Goal: Task Accomplishment & Management: Manage account settings

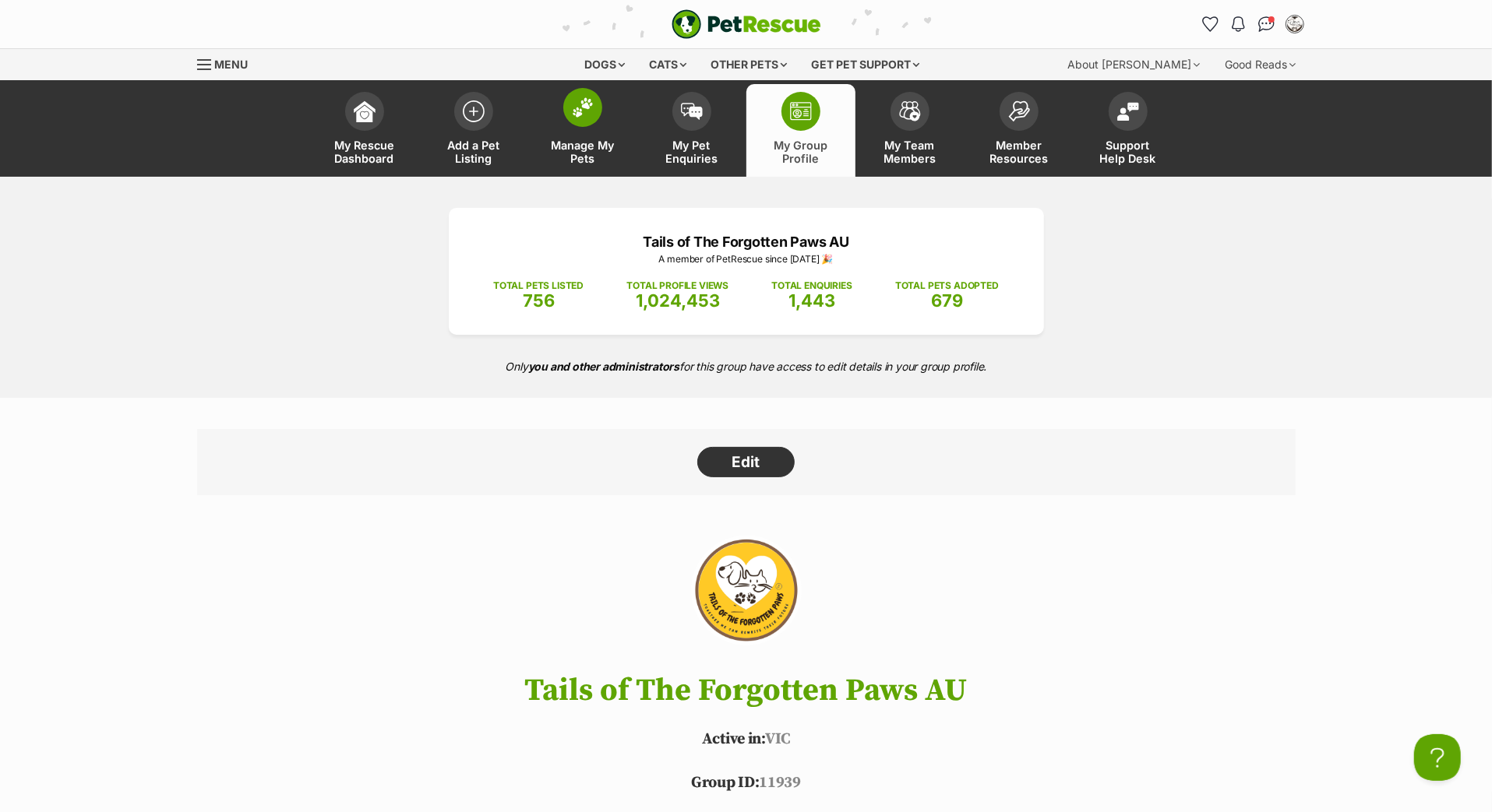
click at [590, 117] on img at bounding box center [582, 107] width 22 height 20
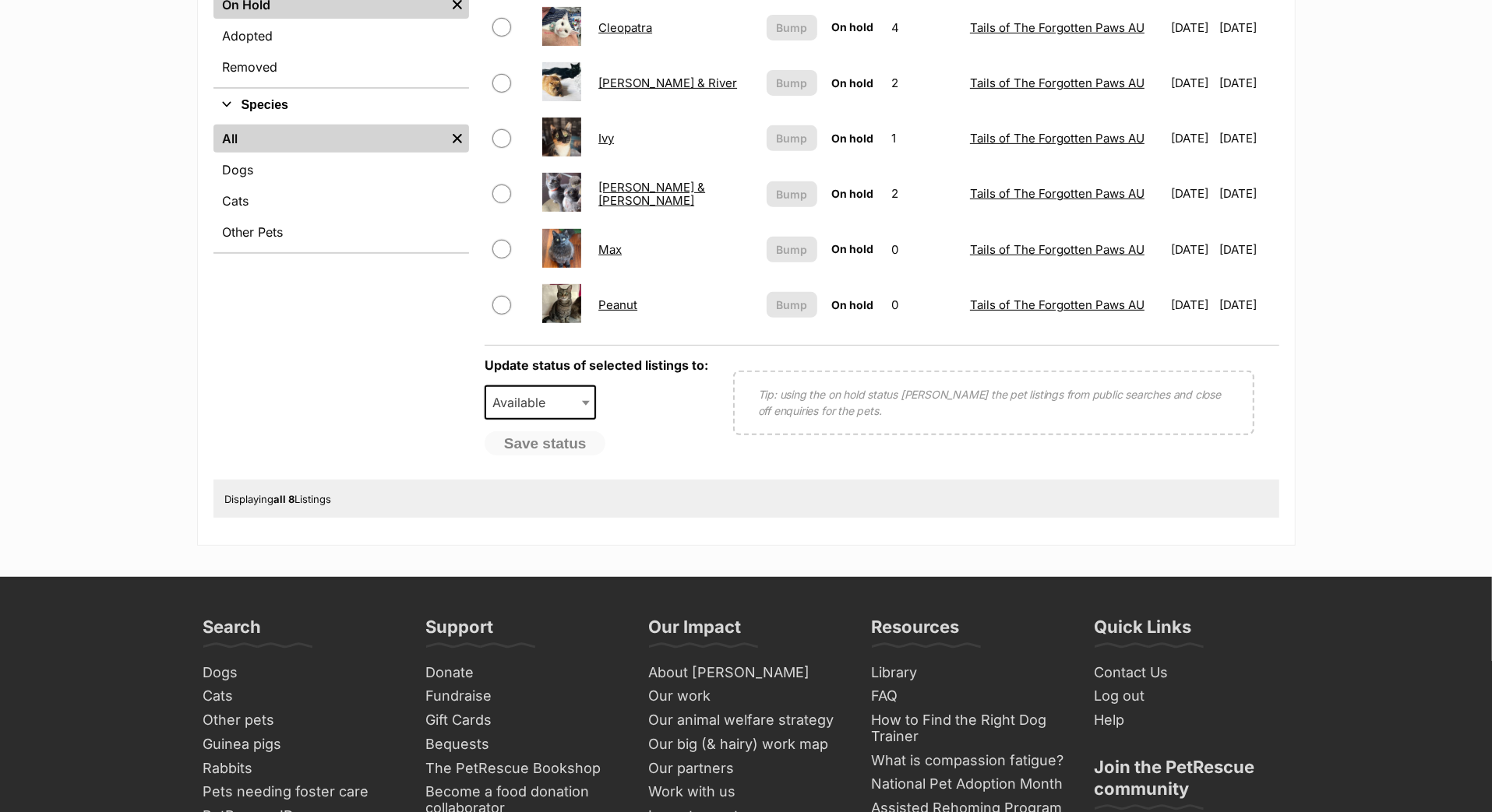
scroll to position [531, 0]
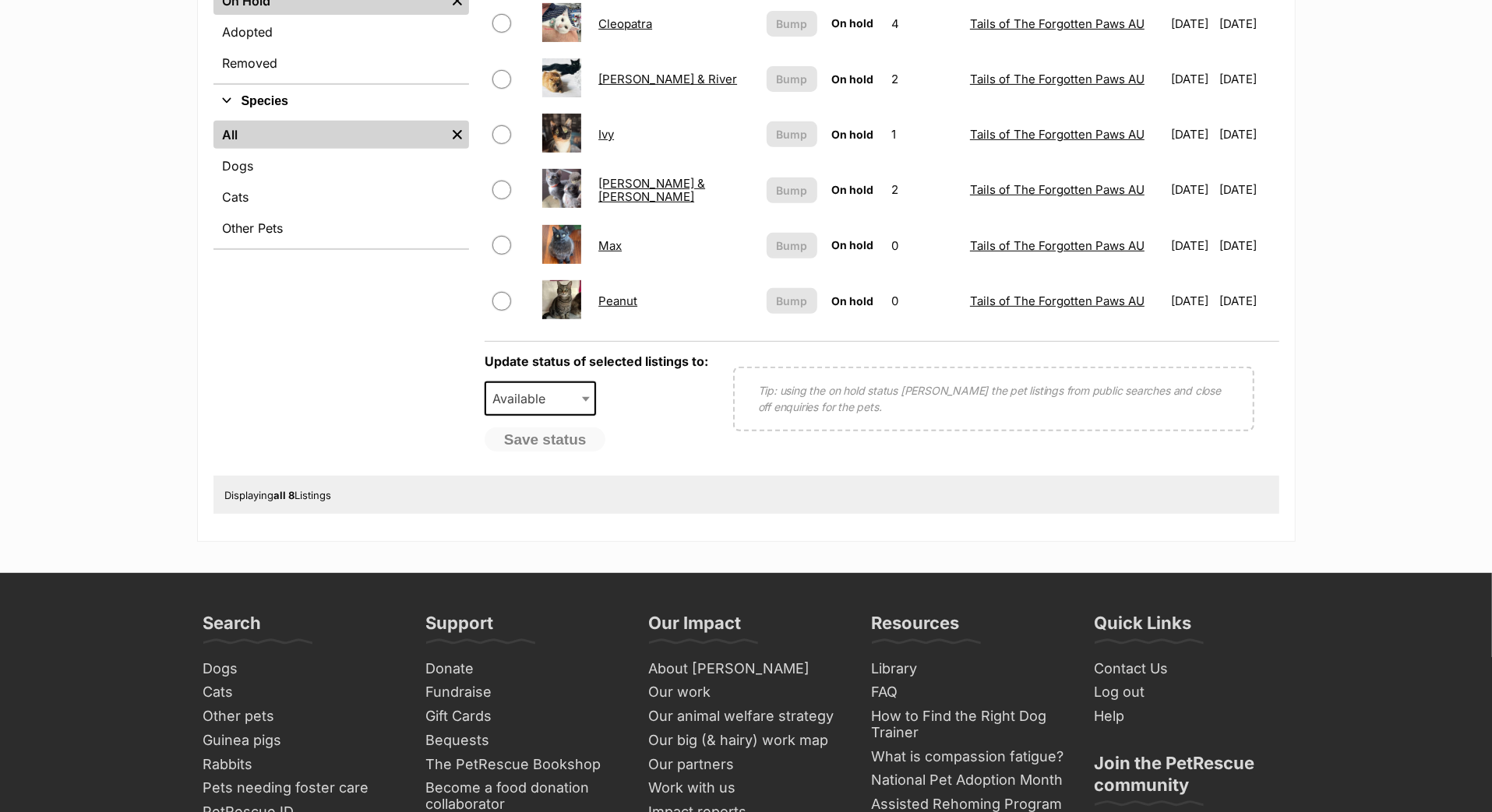
click at [492, 254] on input "checkbox" at bounding box center [501, 244] width 19 height 19
checkbox input "true"
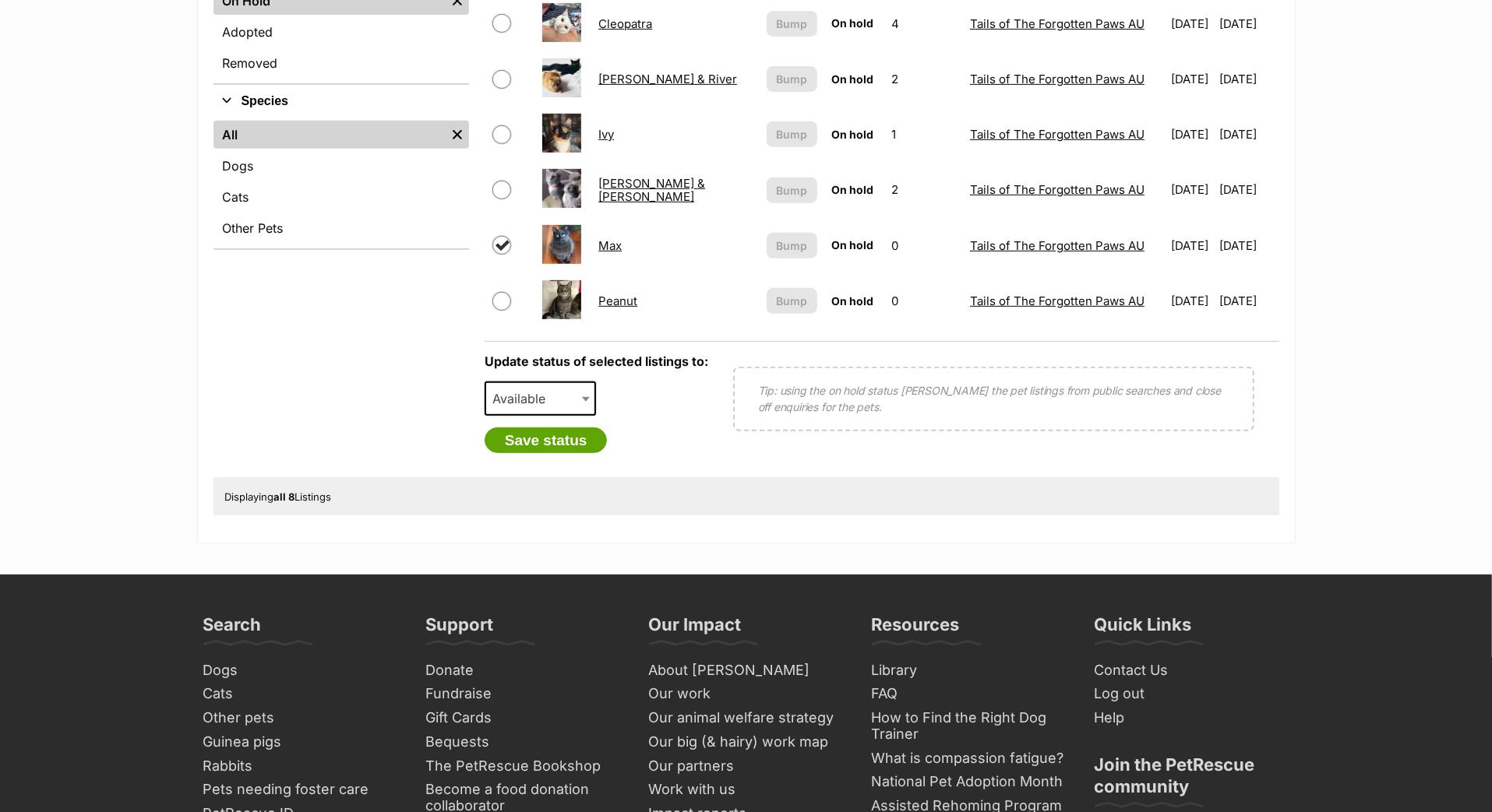
click at [568, 415] on span "Available" at bounding box center [540, 399] width 112 height 34
select select "rehomed"
click at [547, 454] on button "Save status" at bounding box center [546, 440] width 123 height 27
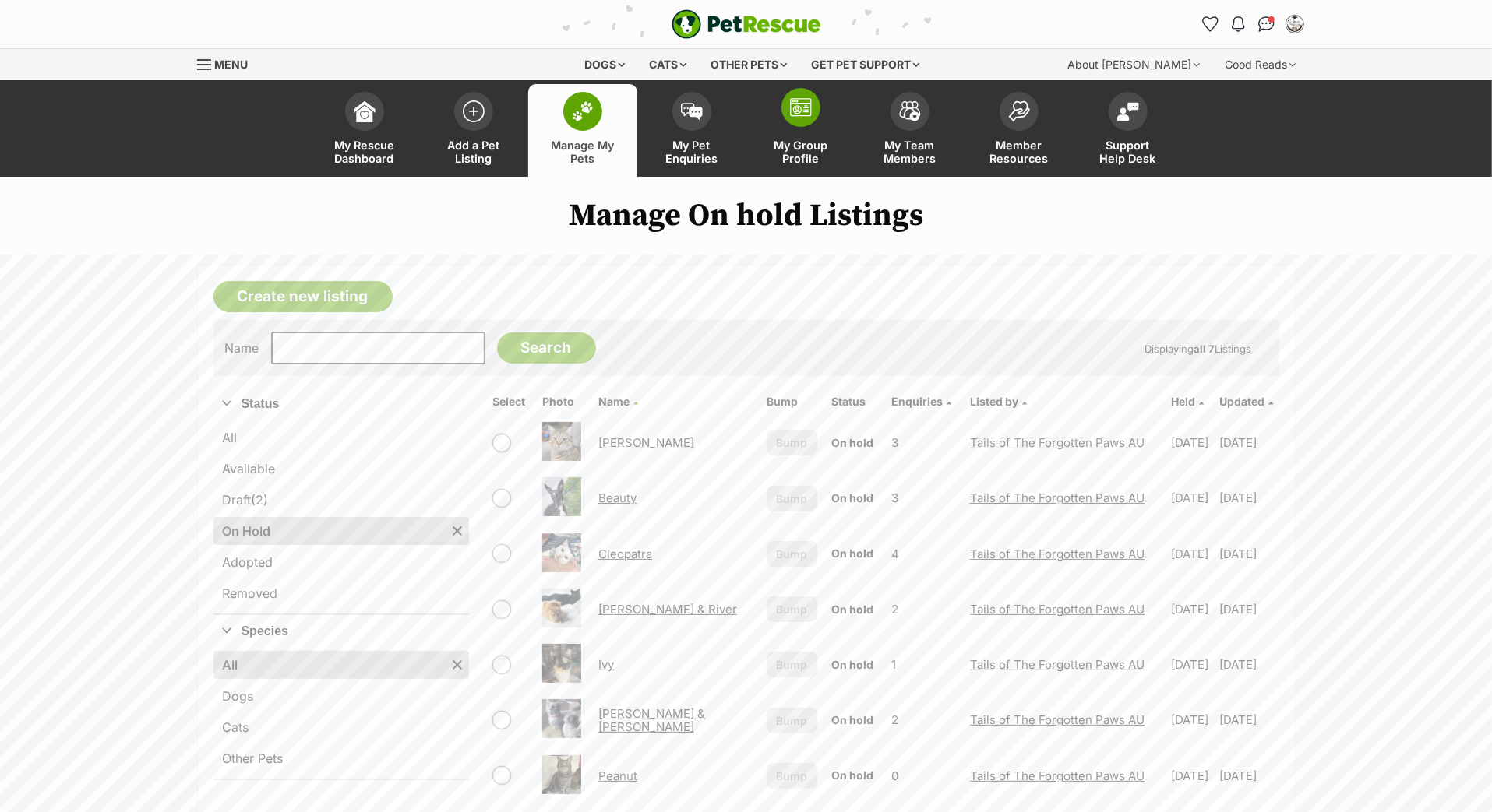
scroll to position [0, 0]
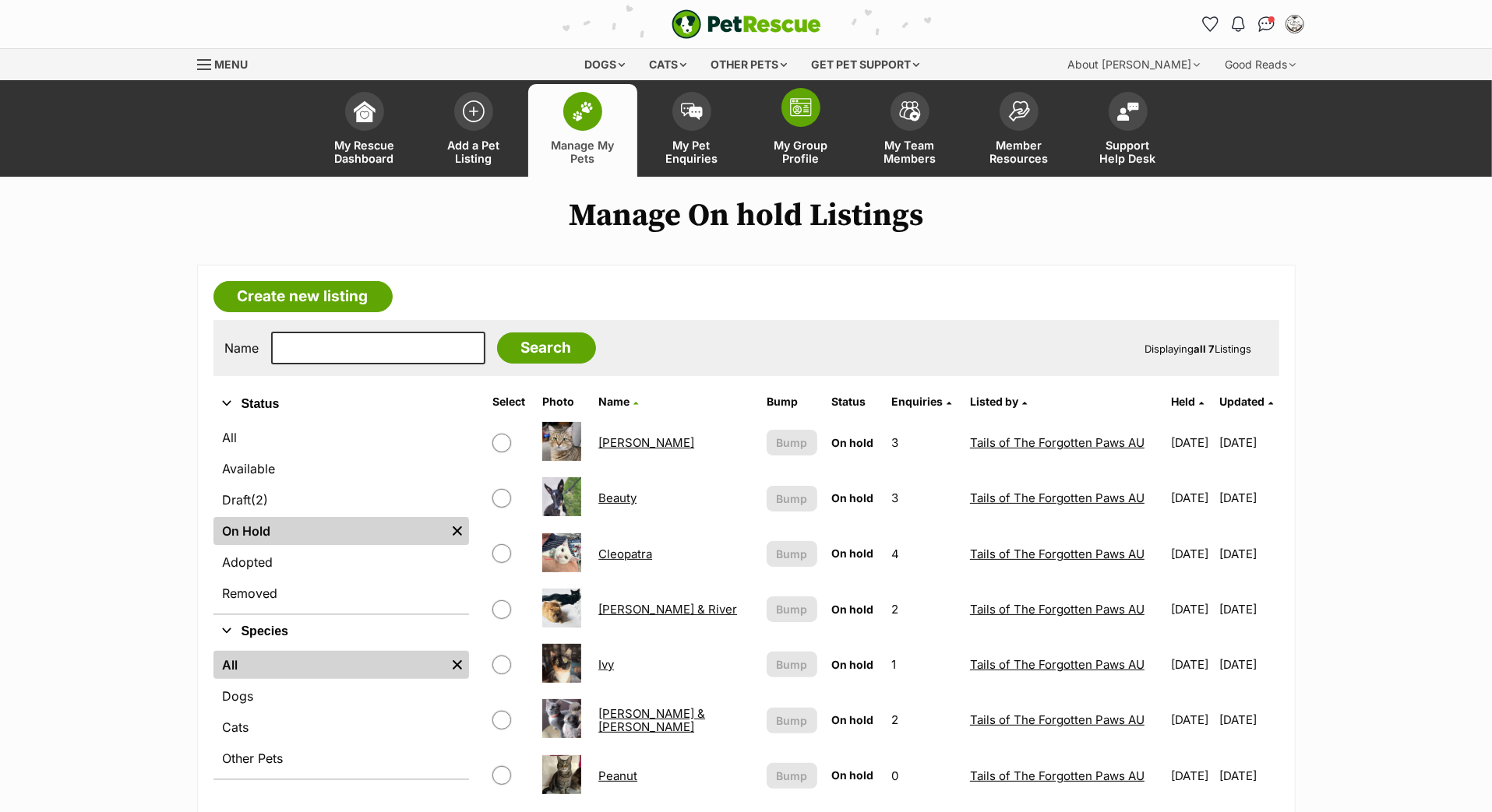
click at [796, 117] on img at bounding box center [801, 107] width 22 height 19
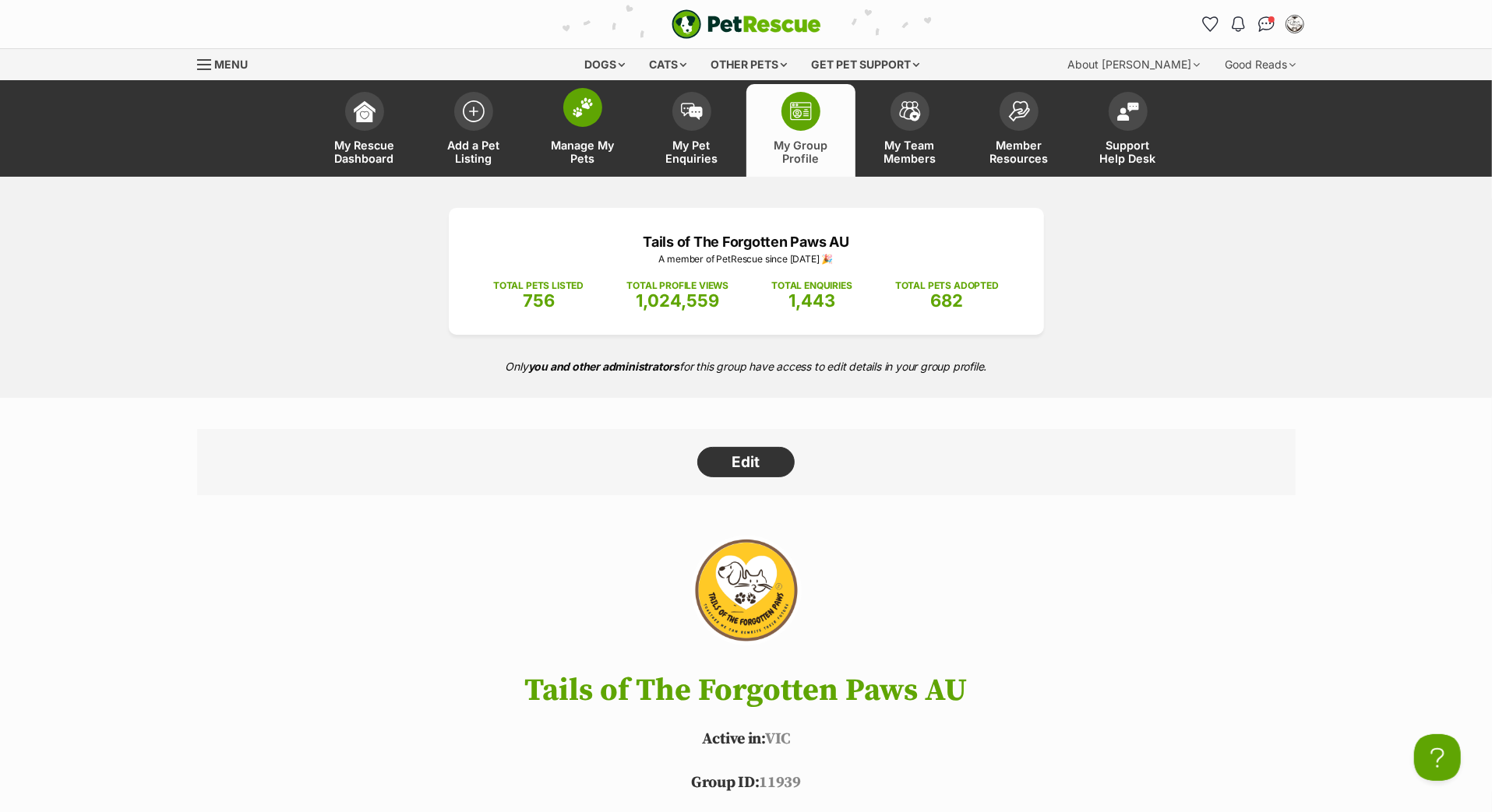
click at [588, 127] on span at bounding box center [582, 107] width 39 height 39
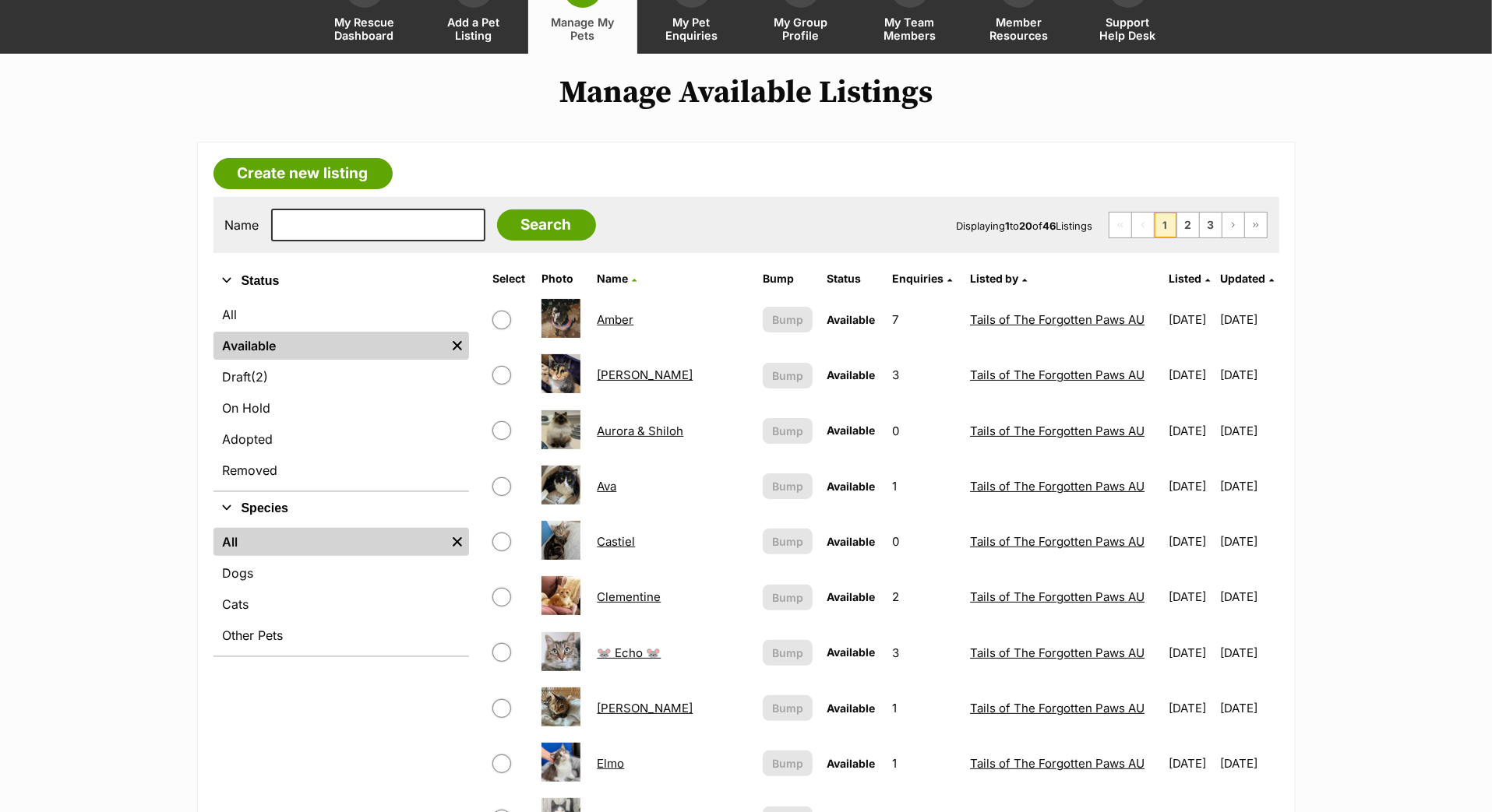
scroll to position [156, 0]
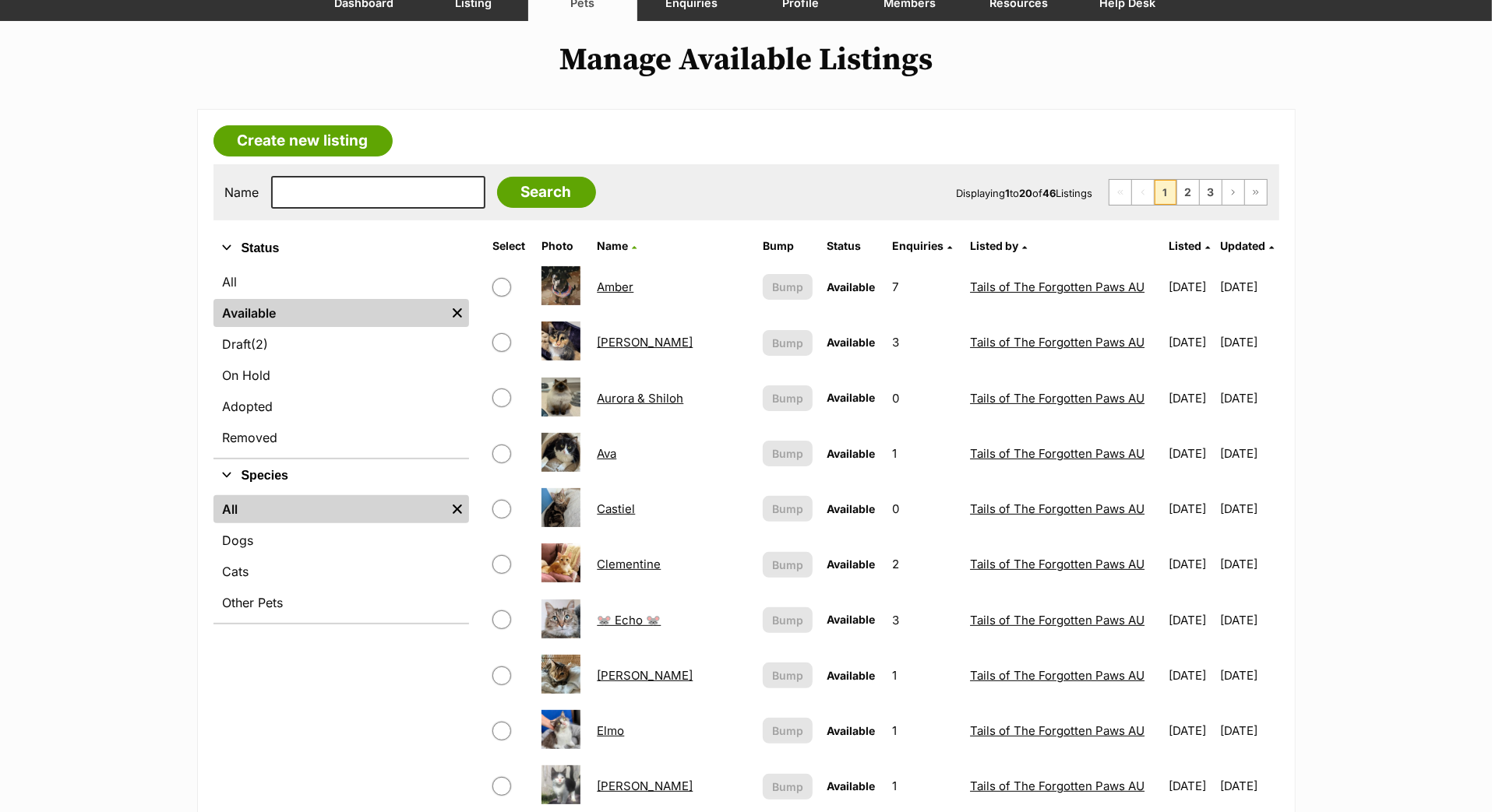
click at [1228, 252] on span "Updated" at bounding box center [1243, 245] width 45 height 13
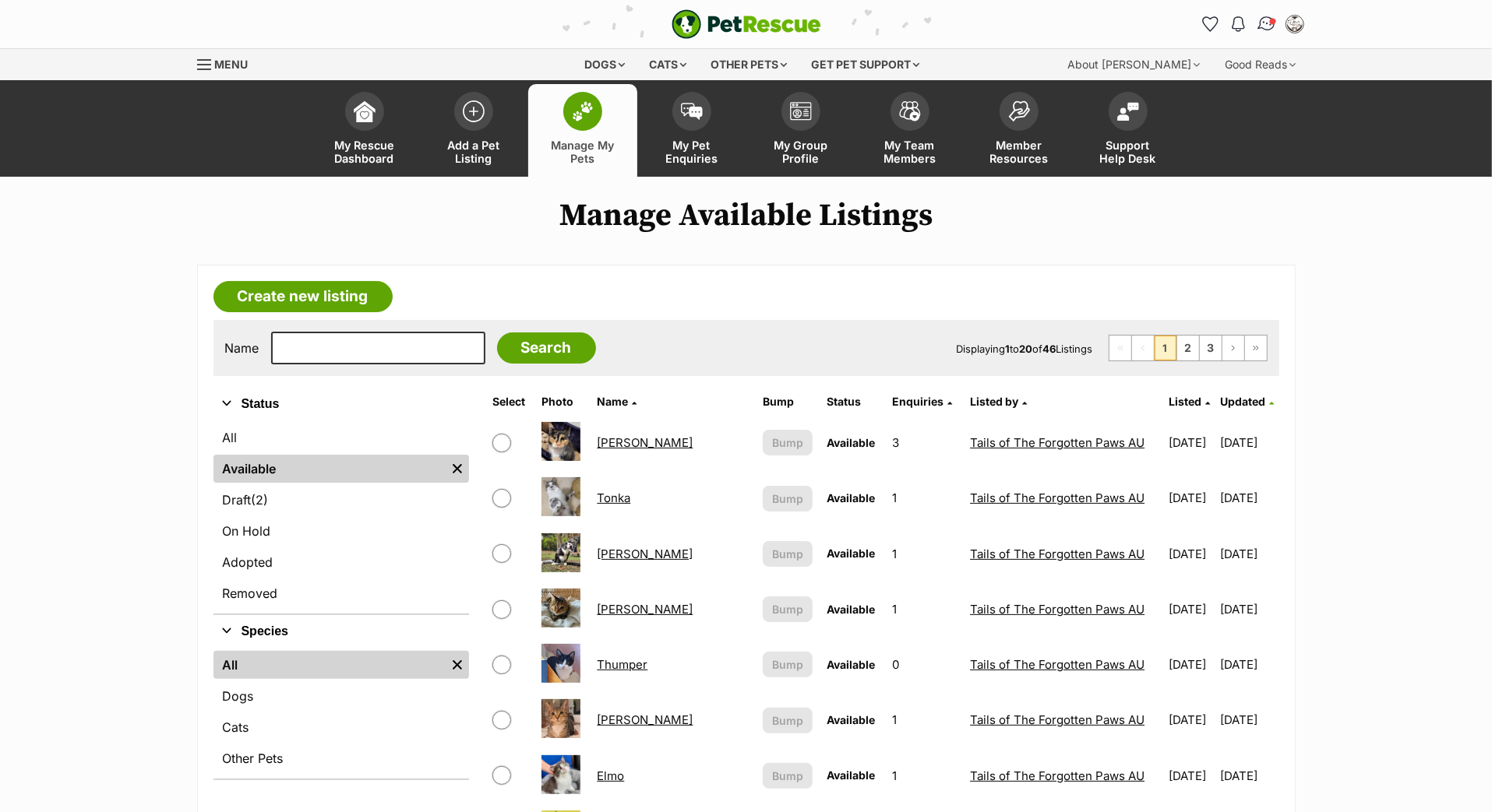
click at [1255, 32] on img "Conversations" at bounding box center [1265, 24] width 21 height 20
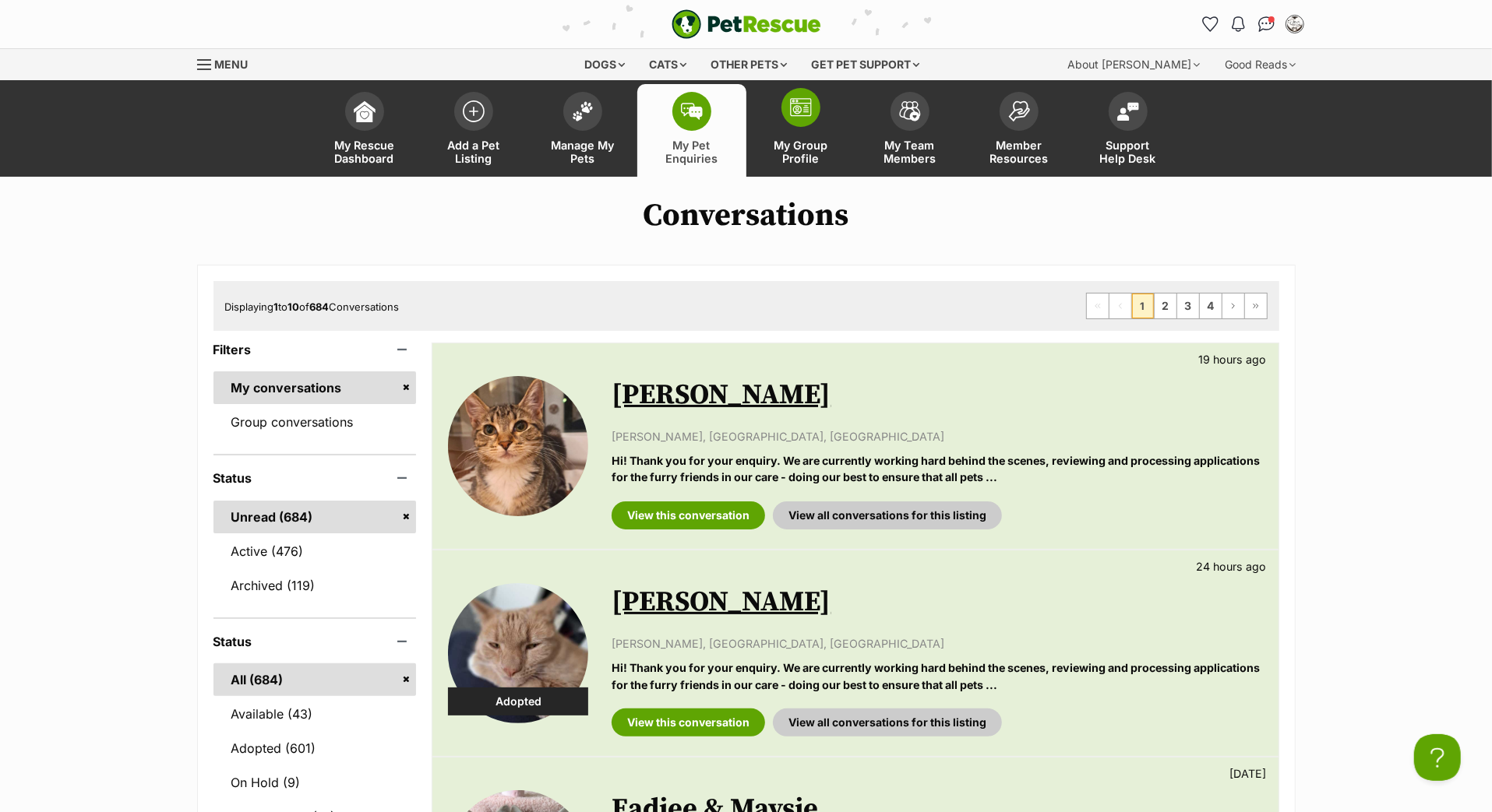
click at [807, 127] on span at bounding box center [800, 107] width 39 height 39
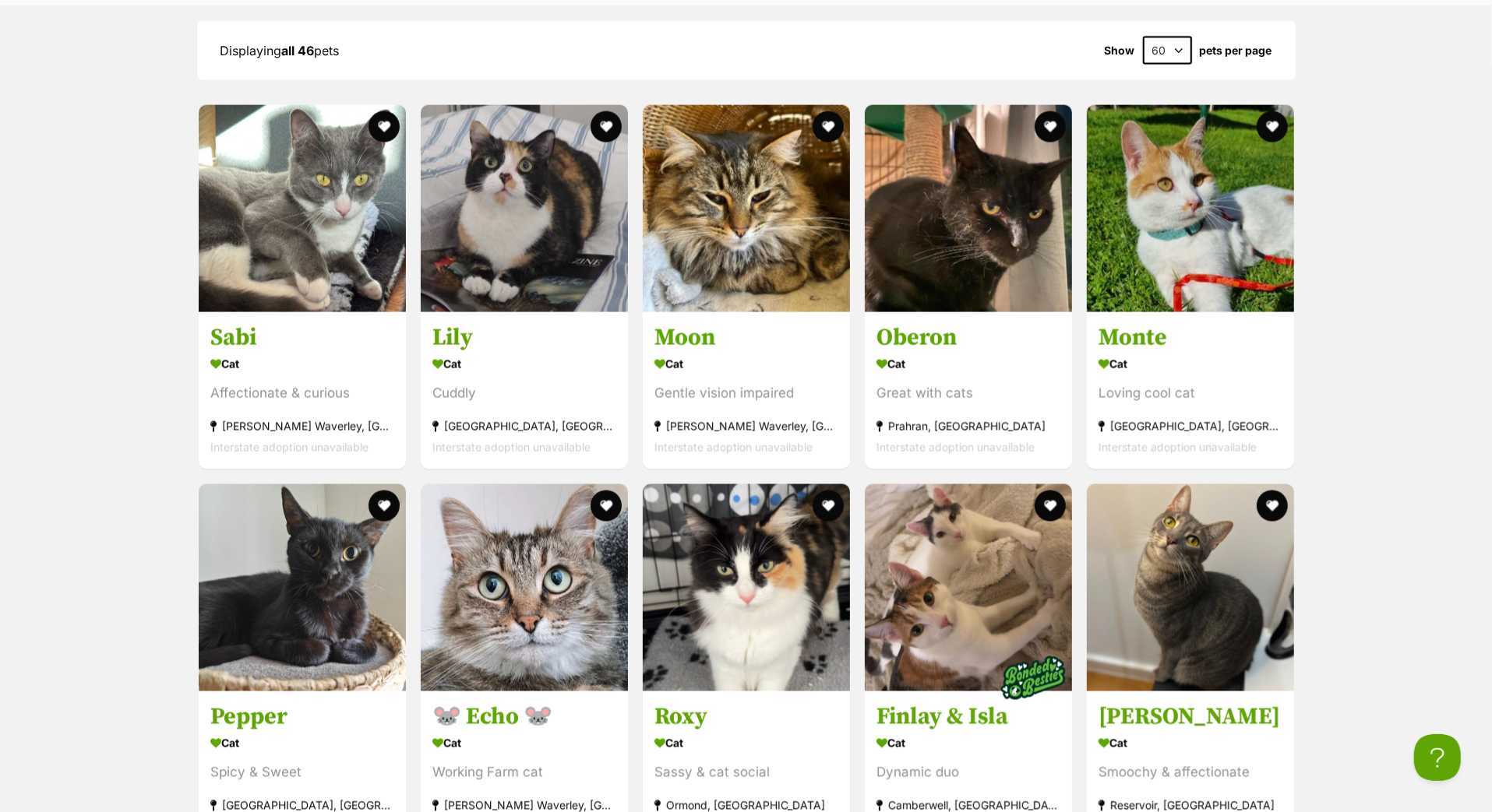
scroll to position [2118, 0]
